Goal: Information Seeking & Learning: Learn about a topic

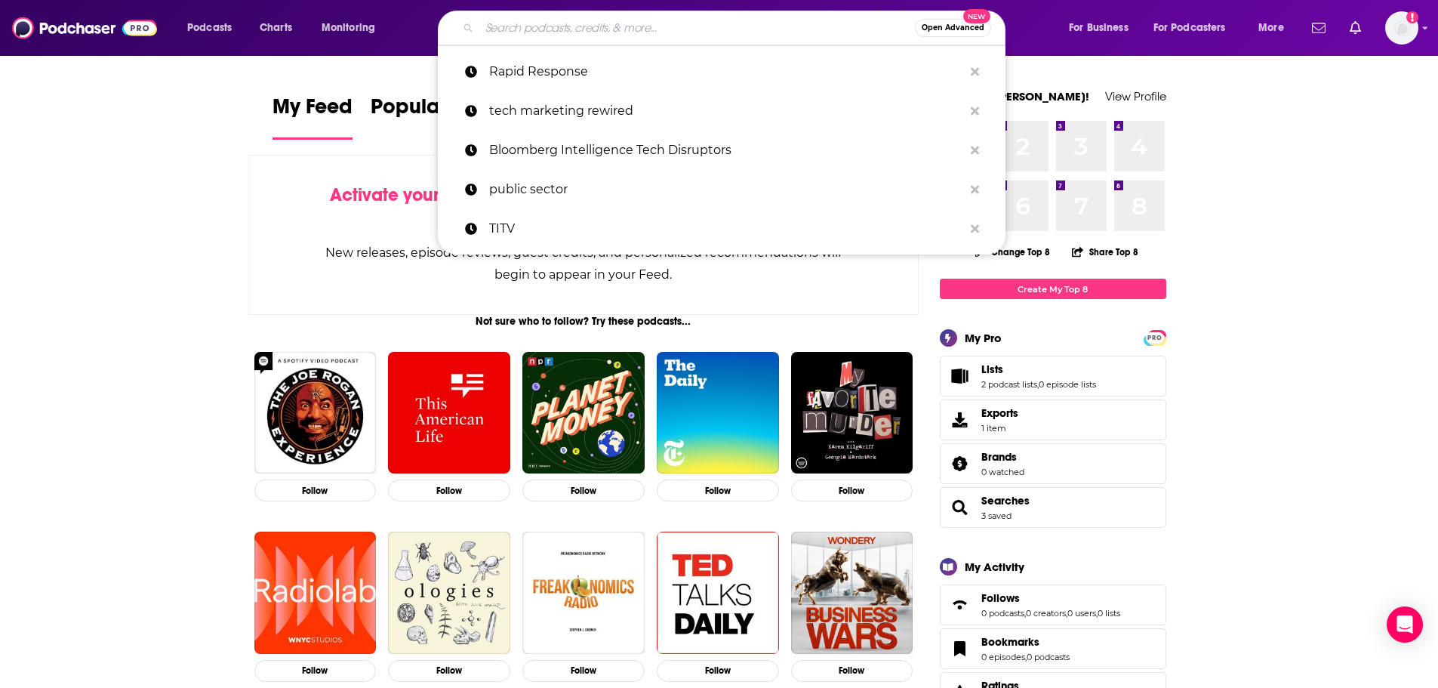
click at [686, 32] on input "Search podcasts, credits, & more..." at bounding box center [697, 28] width 436 height 24
paste input "Retail [DATE] with [PERSON_NAME]"
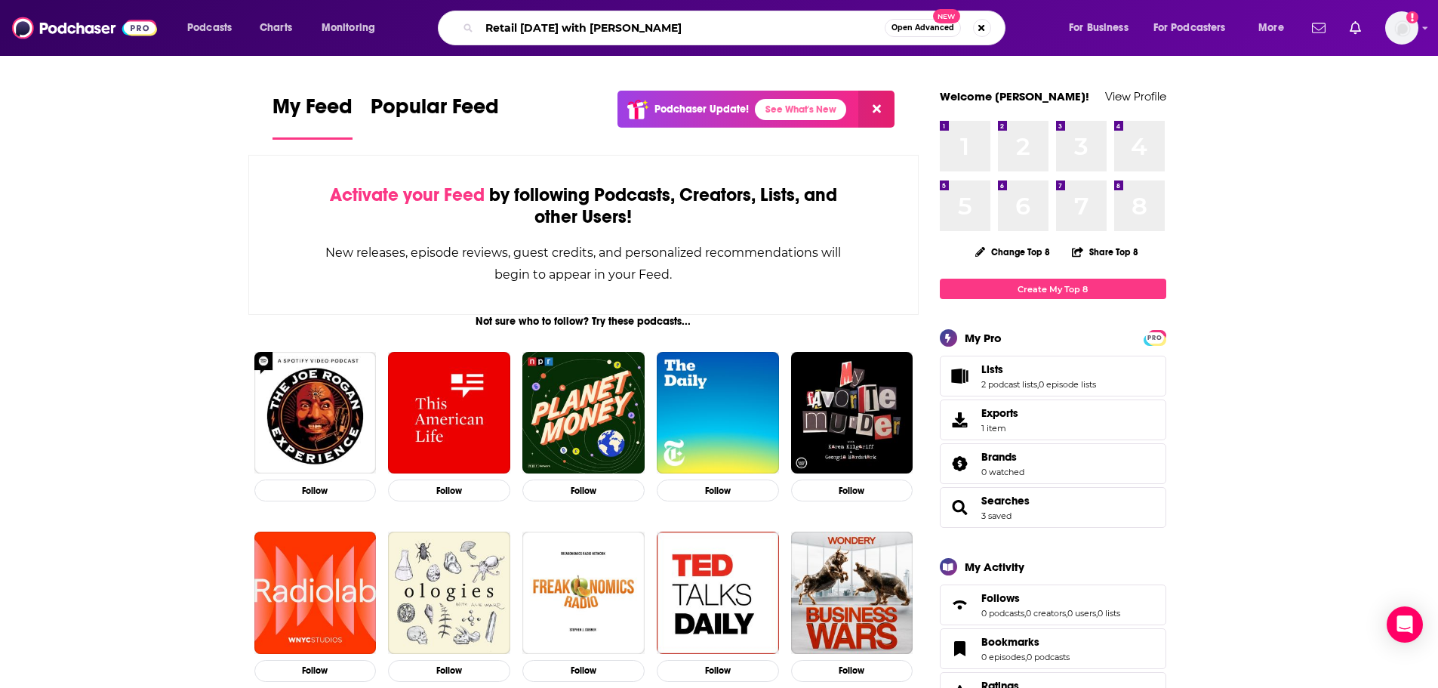
type input "Retail [DATE] with [PERSON_NAME]"
drag, startPoint x: 896, startPoint y: 26, endPoint x: 735, endPoint y: 98, distance: 177.1
click at [879, 26] on div "Retail [DATE] with [PERSON_NAME] Open Advanced New" at bounding box center [722, 28] width 568 height 35
click at [708, 32] on input "Retail [DATE] with [PERSON_NAME]" at bounding box center [681, 28] width 405 height 24
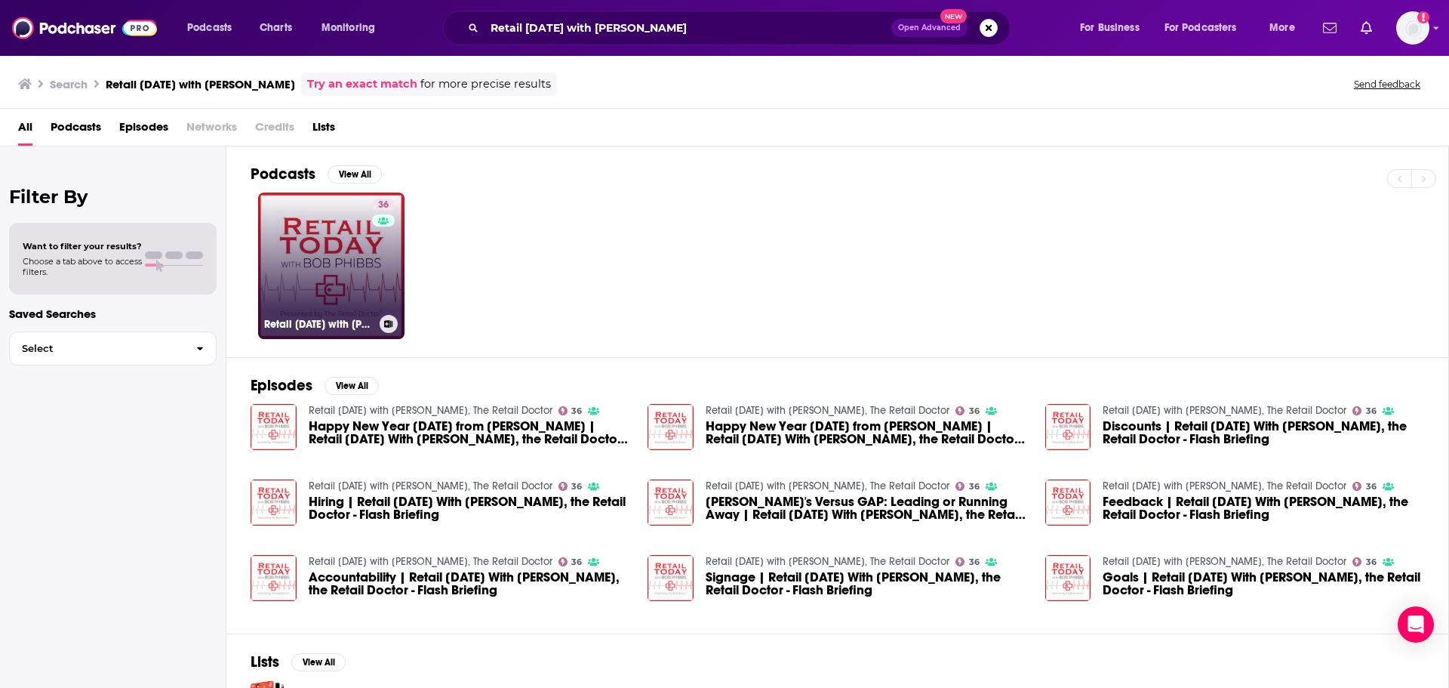
click at [338, 286] on link "36 Retail [DATE] with [PERSON_NAME], The Retail Doctor" at bounding box center [331, 266] width 146 height 146
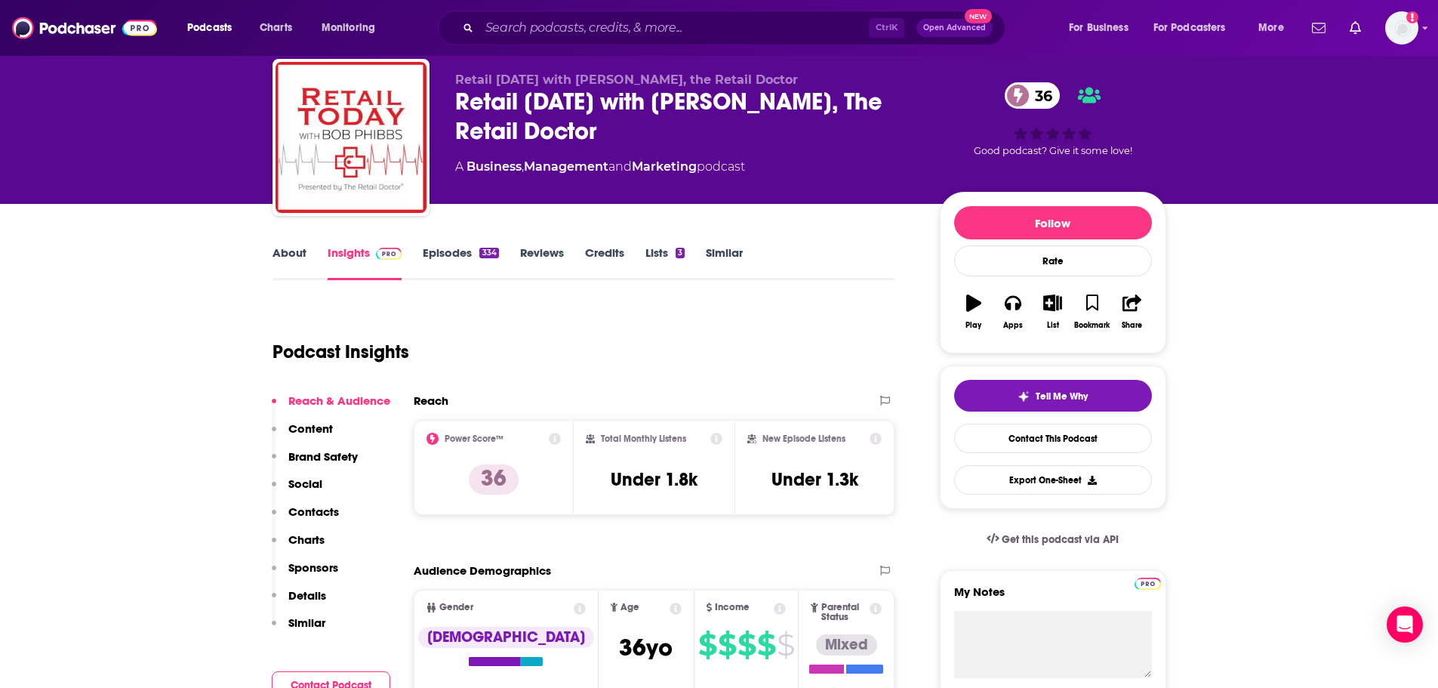
scroll to position [75, 0]
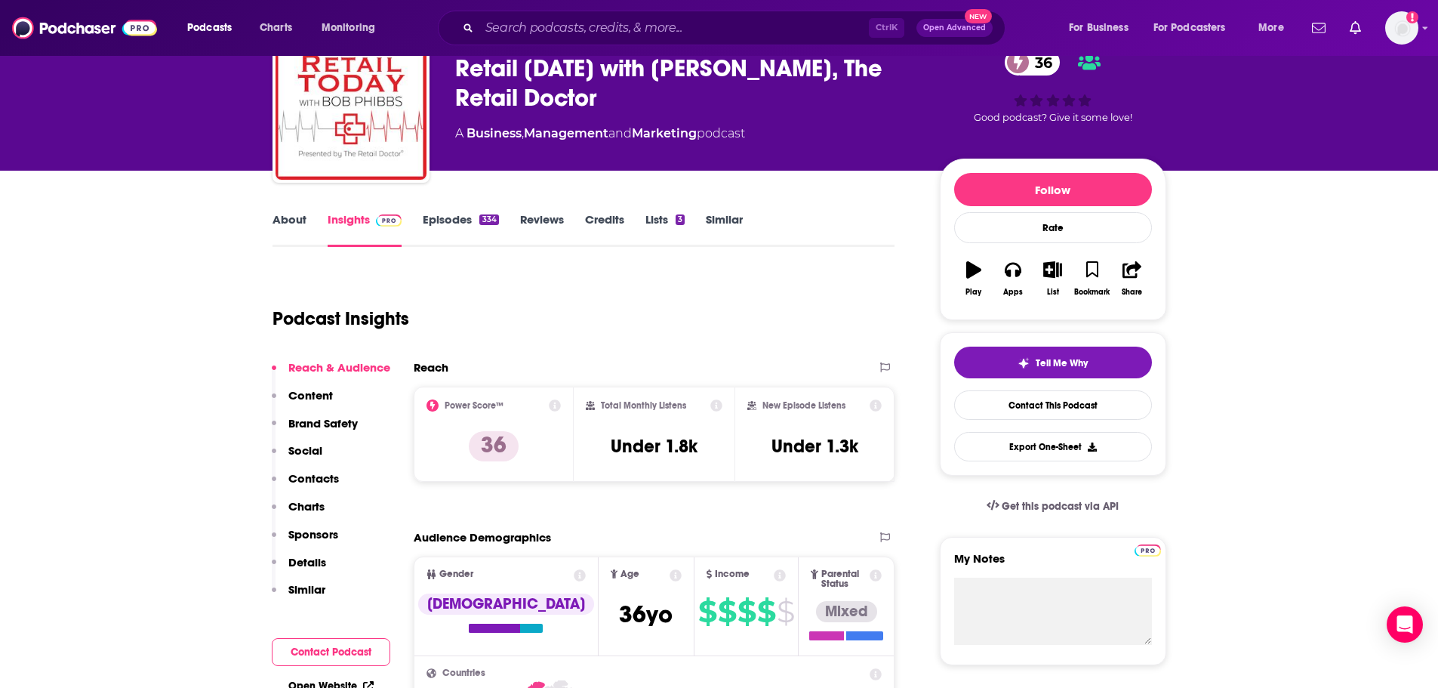
click at [298, 222] on link "About" at bounding box center [290, 229] width 34 height 35
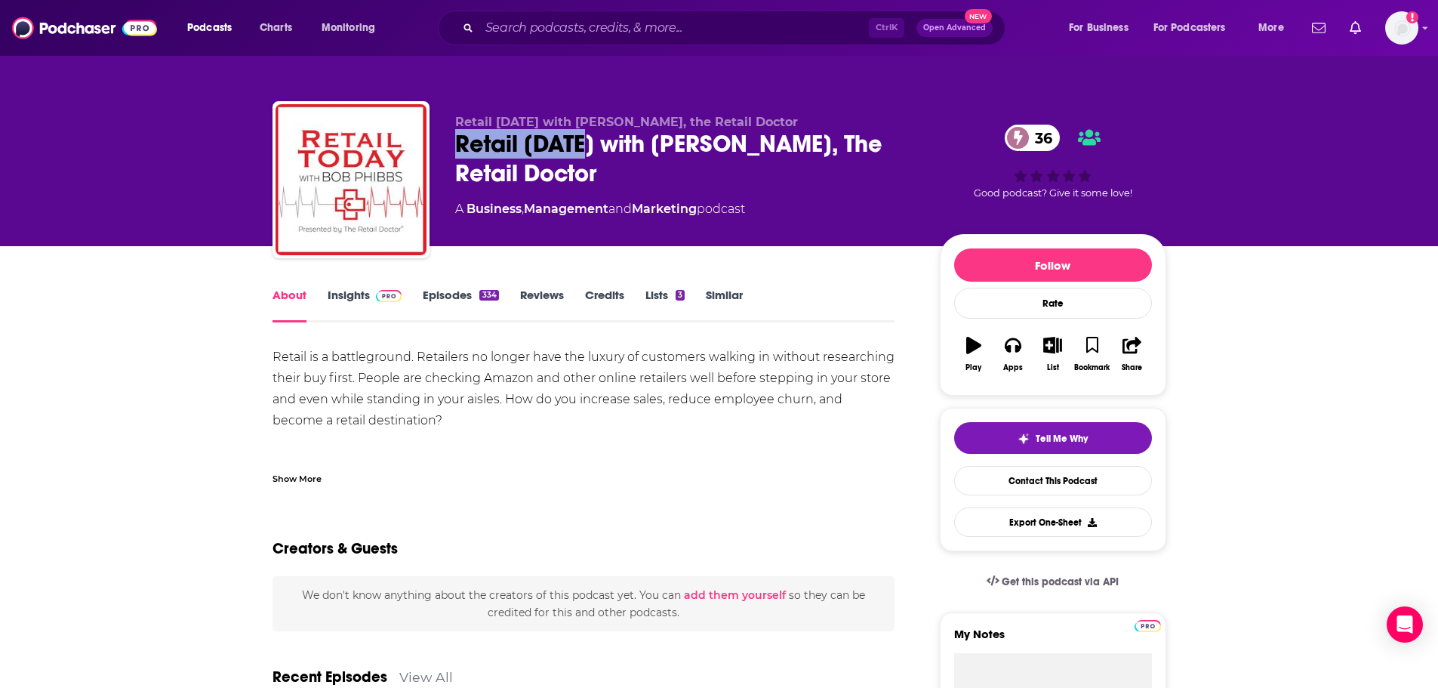
drag, startPoint x: 451, startPoint y: 137, endPoint x: 591, endPoint y: 146, distance: 140.7
click at [591, 146] on div "Retail [DATE] with [PERSON_NAME], the Retail Doctor Retail [DATE] with [PERSON_…" at bounding box center [720, 182] width 894 height 163
copy h1 "Retail [DATE]"
